Goal: Information Seeking & Learning: Learn about a topic

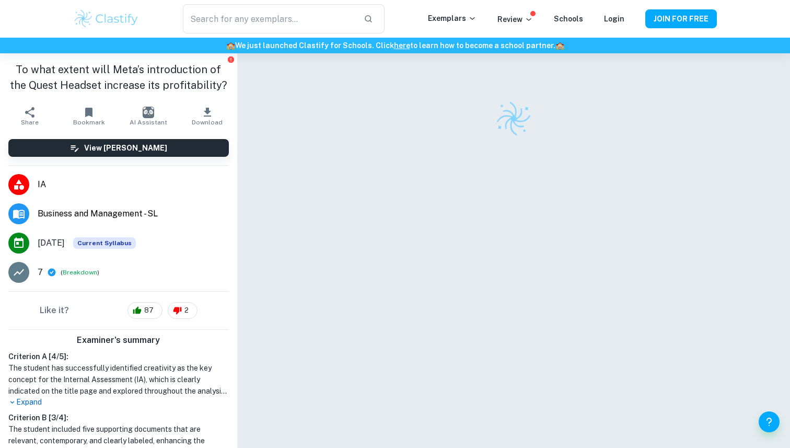
scroll to position [53, 0]
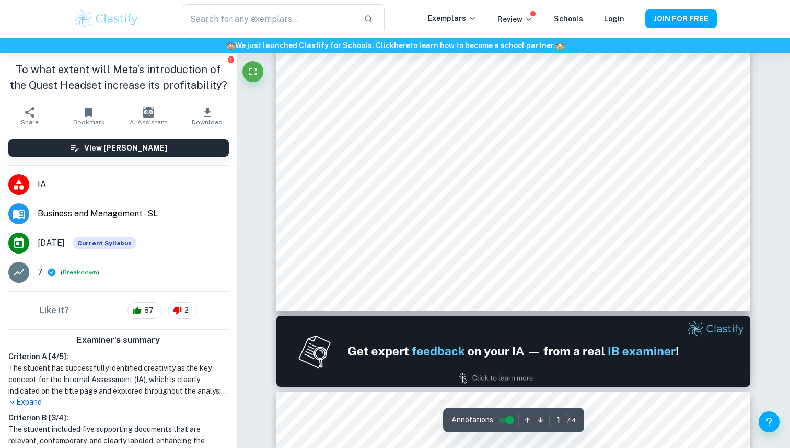
type input "2"
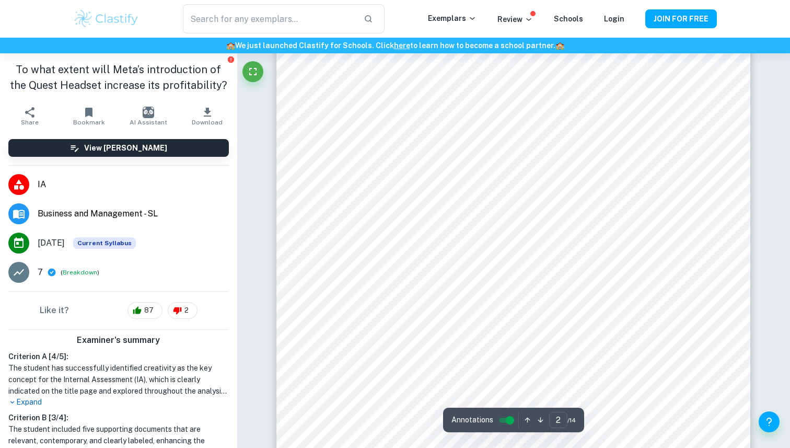
scroll to position [810, 0]
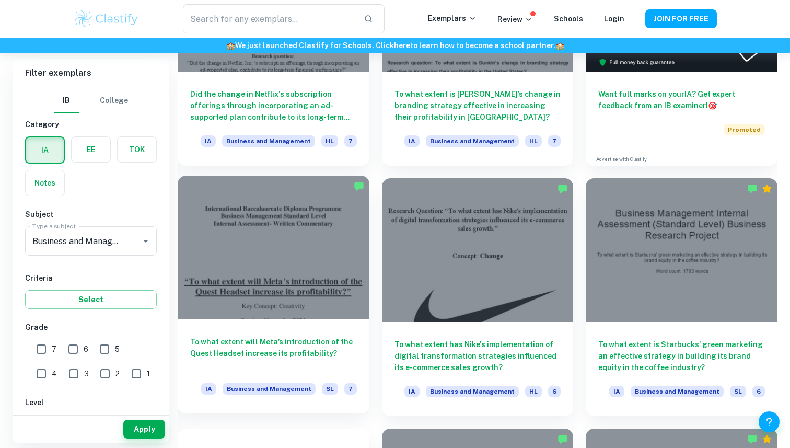
scroll to position [428, 0]
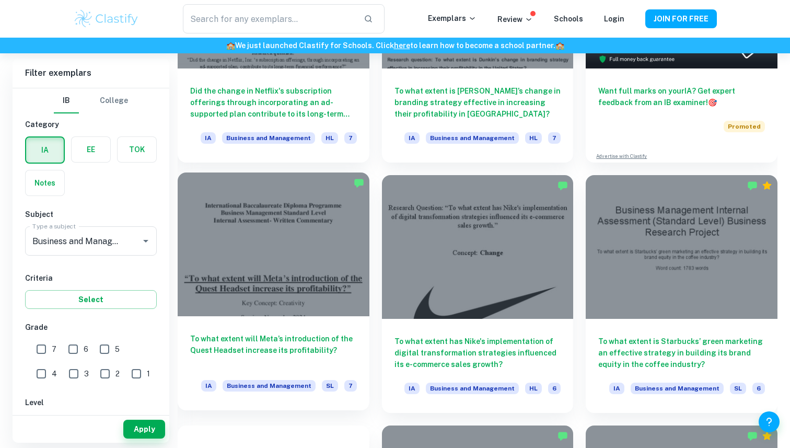
click at [324, 341] on h6 "To what extent will Meta’s introduction of the Quest Headset increase its profi…" at bounding box center [273, 350] width 167 height 34
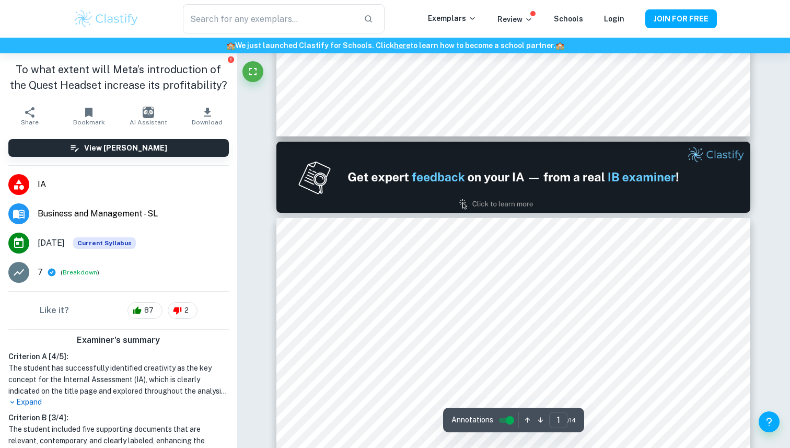
type input "2"
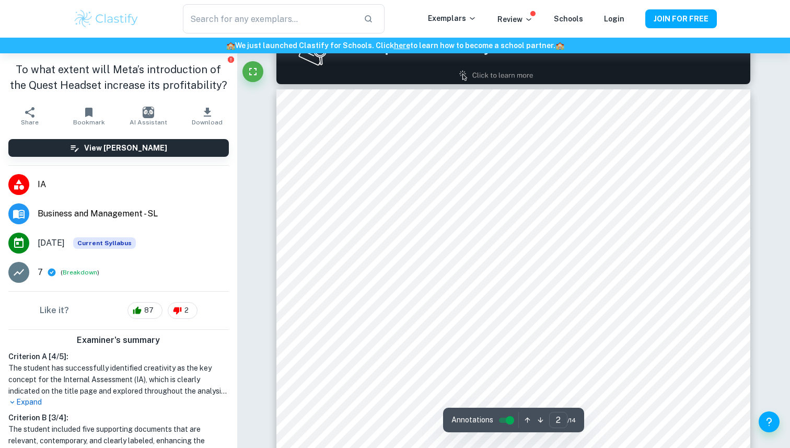
scroll to position [718, 0]
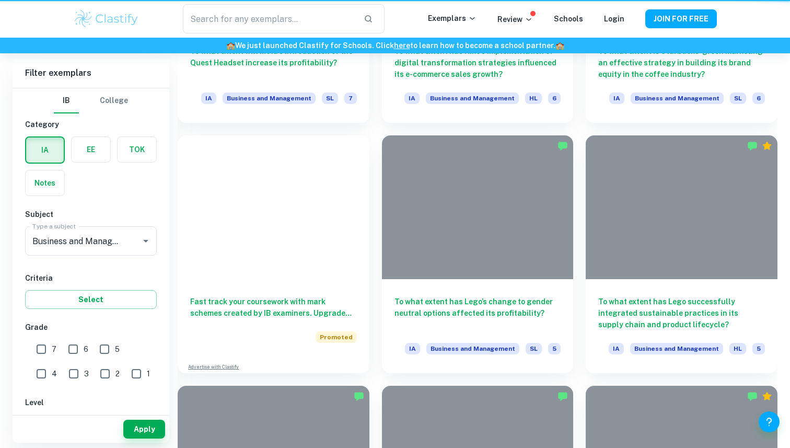
scroll to position [428, 0]
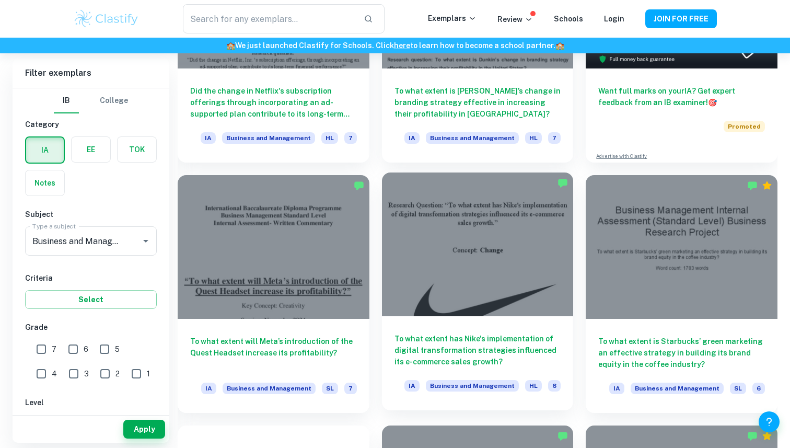
click at [485, 270] on div at bounding box center [478, 244] width 192 height 144
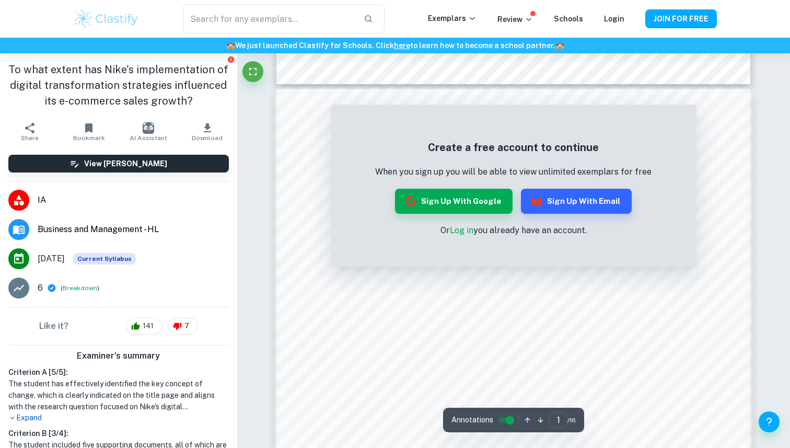
scroll to position [594, 0]
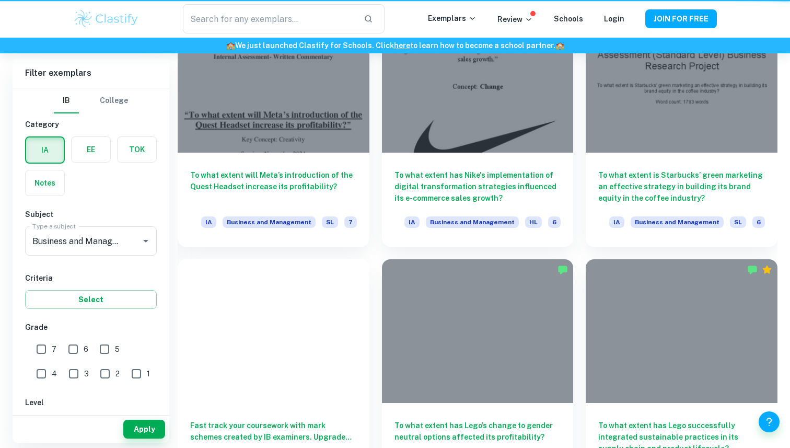
scroll to position [428, 0]
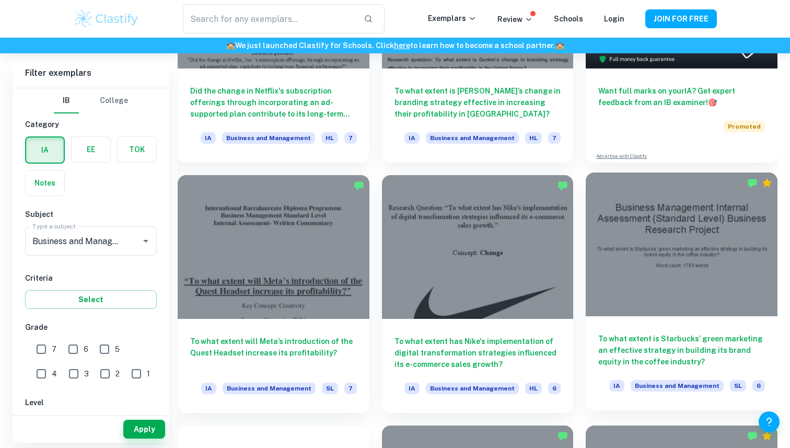
click at [671, 301] on div at bounding box center [682, 244] width 192 height 144
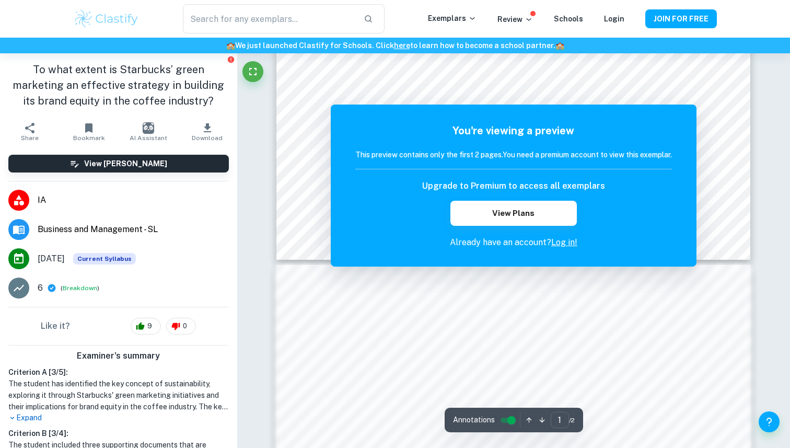
scroll to position [476, 0]
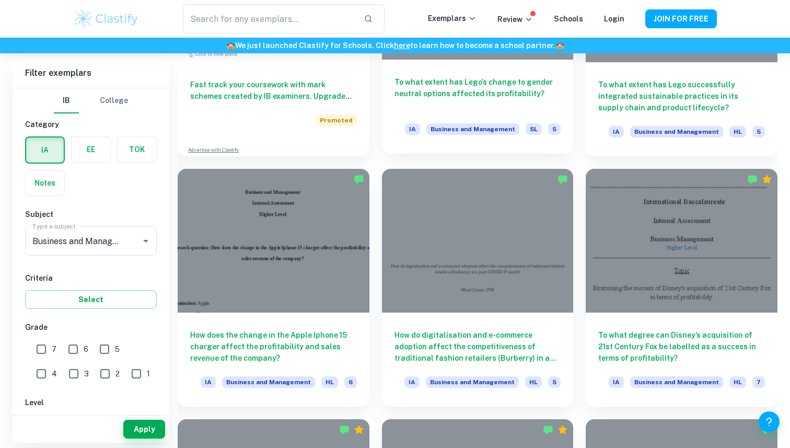
scroll to position [936, 0]
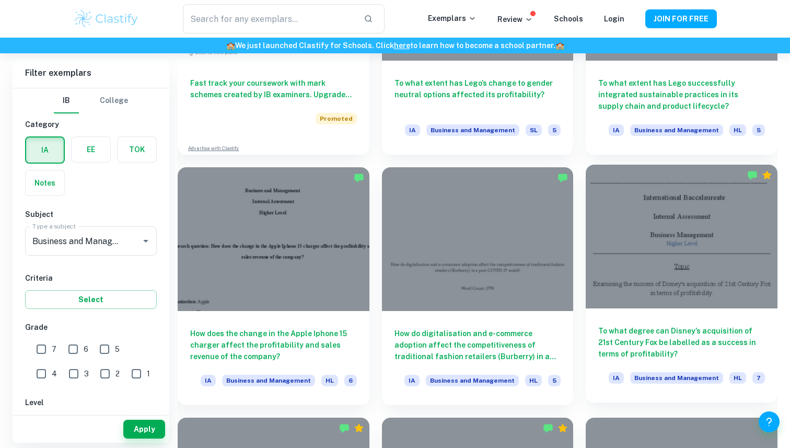
click at [709, 301] on div at bounding box center [682, 237] width 192 height 144
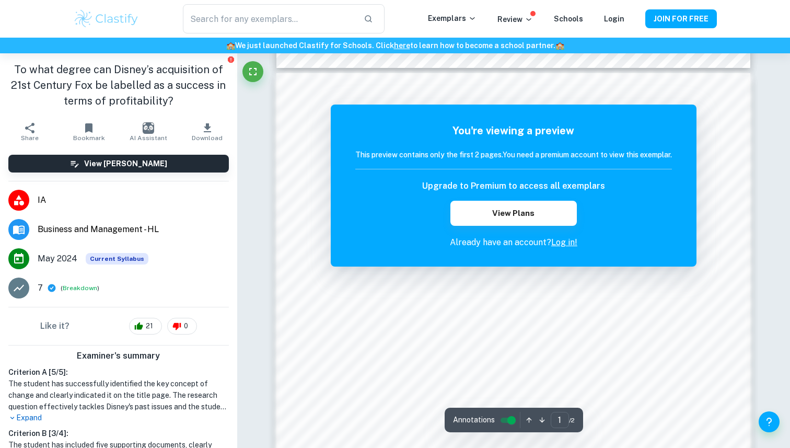
scroll to position [607, 0]
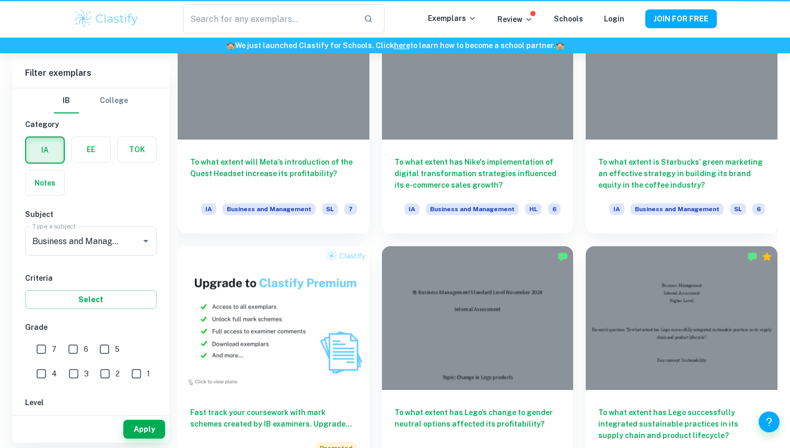
scroll to position [936, 0]
